Goal: Transaction & Acquisition: Purchase product/service

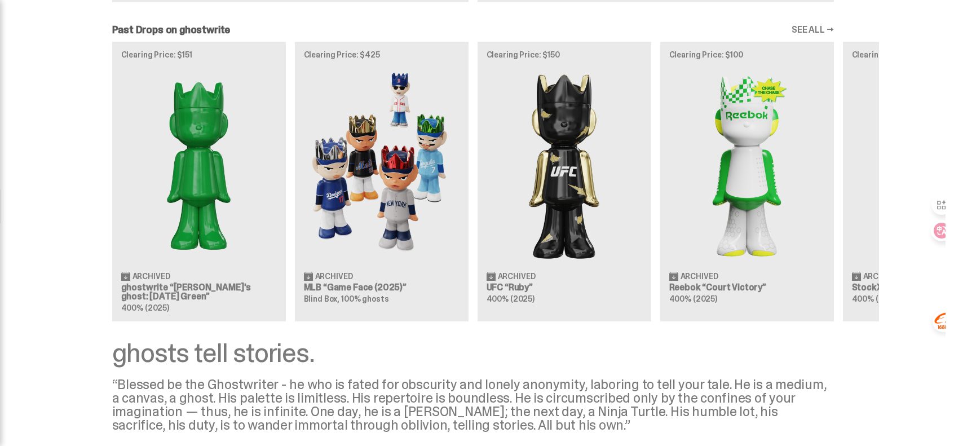
scroll to position [959, 0]
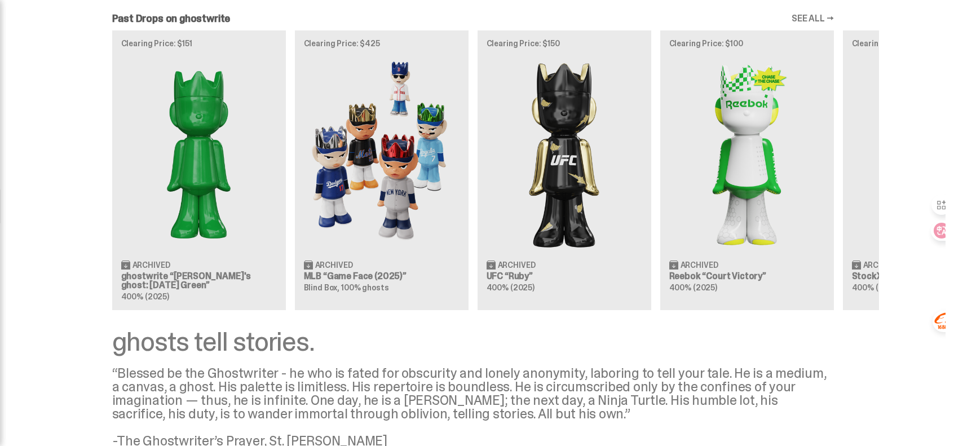
click at [820, 19] on link "SEE ALL →" at bounding box center [813, 18] width 42 height 9
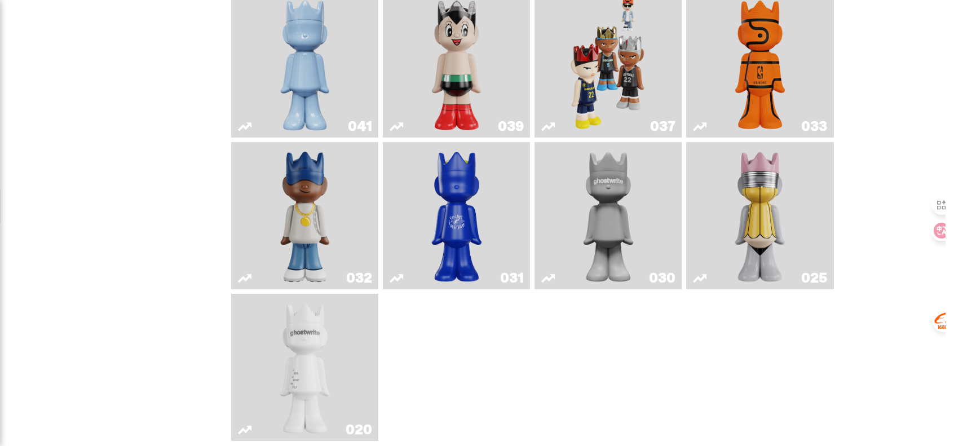
scroll to position [517, 0]
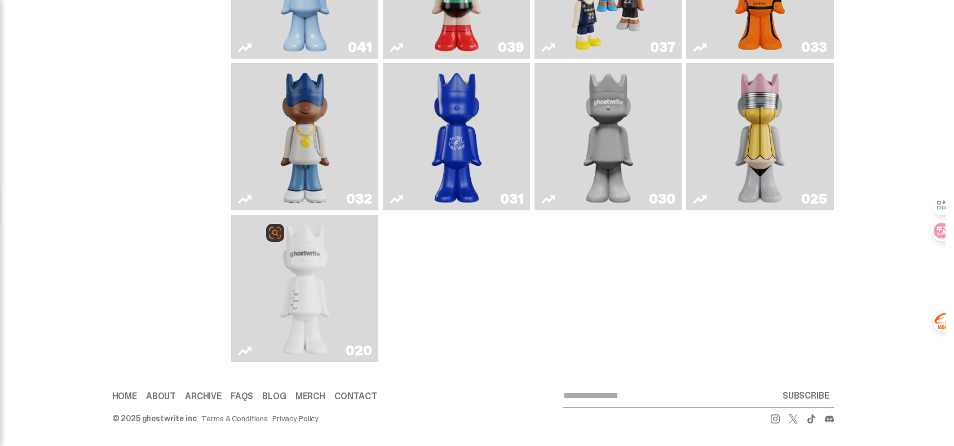
click at [325, 288] on img "ghost" at bounding box center [305, 288] width 78 height 138
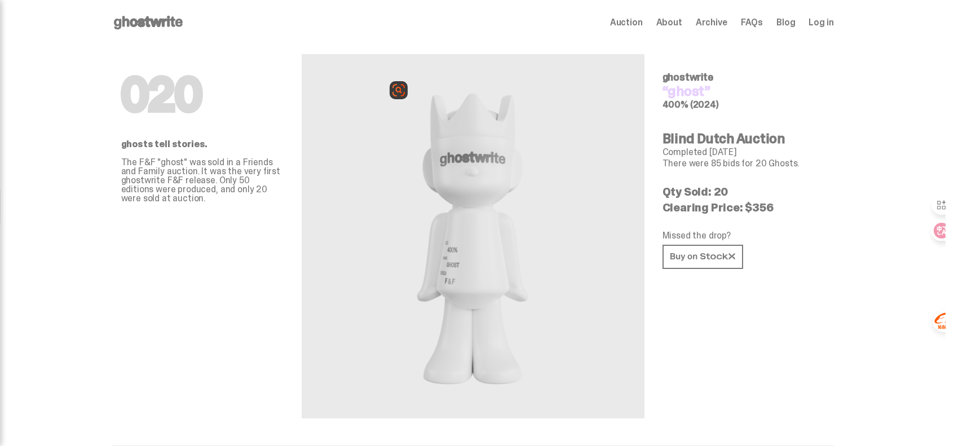
click at [459, 270] on img at bounding box center [473, 236] width 174 height 310
